Goal: Transaction & Acquisition: Book appointment/travel/reservation

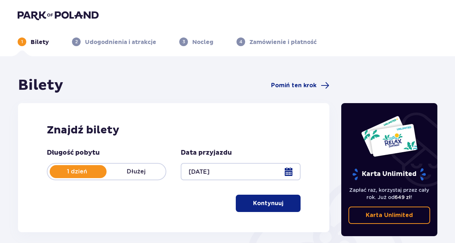
click at [260, 203] on p "Kontynuuj" at bounding box center [268, 203] width 30 height 8
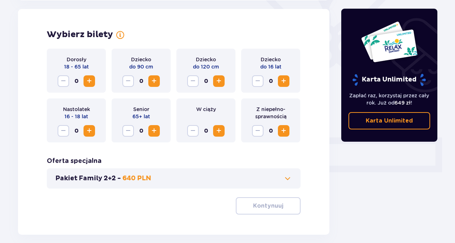
scroll to position [200, 0]
click at [88, 79] on span "Zwiększ" at bounding box center [89, 80] width 9 height 9
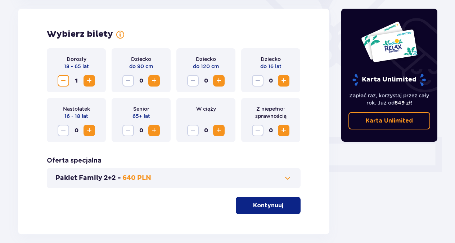
click at [88, 79] on span "Zwiększ" at bounding box center [89, 80] width 9 height 9
click at [281, 82] on span "Zwiększ" at bounding box center [284, 80] width 9 height 9
click at [92, 133] on span "Zwiększ" at bounding box center [89, 130] width 9 height 9
click at [64, 132] on span "Zmniejsz" at bounding box center [63, 130] width 9 height 9
click at [257, 80] on span "Zmniejsz" at bounding box center [258, 80] width 9 height 9
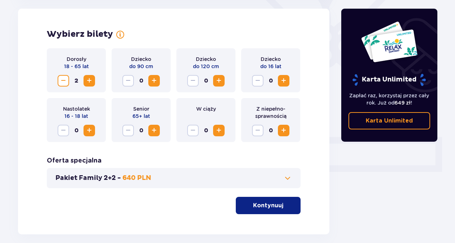
click at [90, 132] on span "Zwiększ" at bounding box center [89, 130] width 9 height 9
click at [283, 83] on span "Zwiększ" at bounding box center [284, 80] width 9 height 9
click at [288, 177] on span at bounding box center [288, 178] width 9 height 9
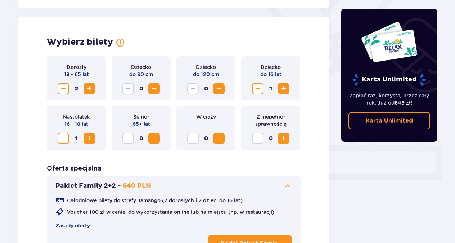
scroll to position [128, 0]
